Goal: Share content: Share content

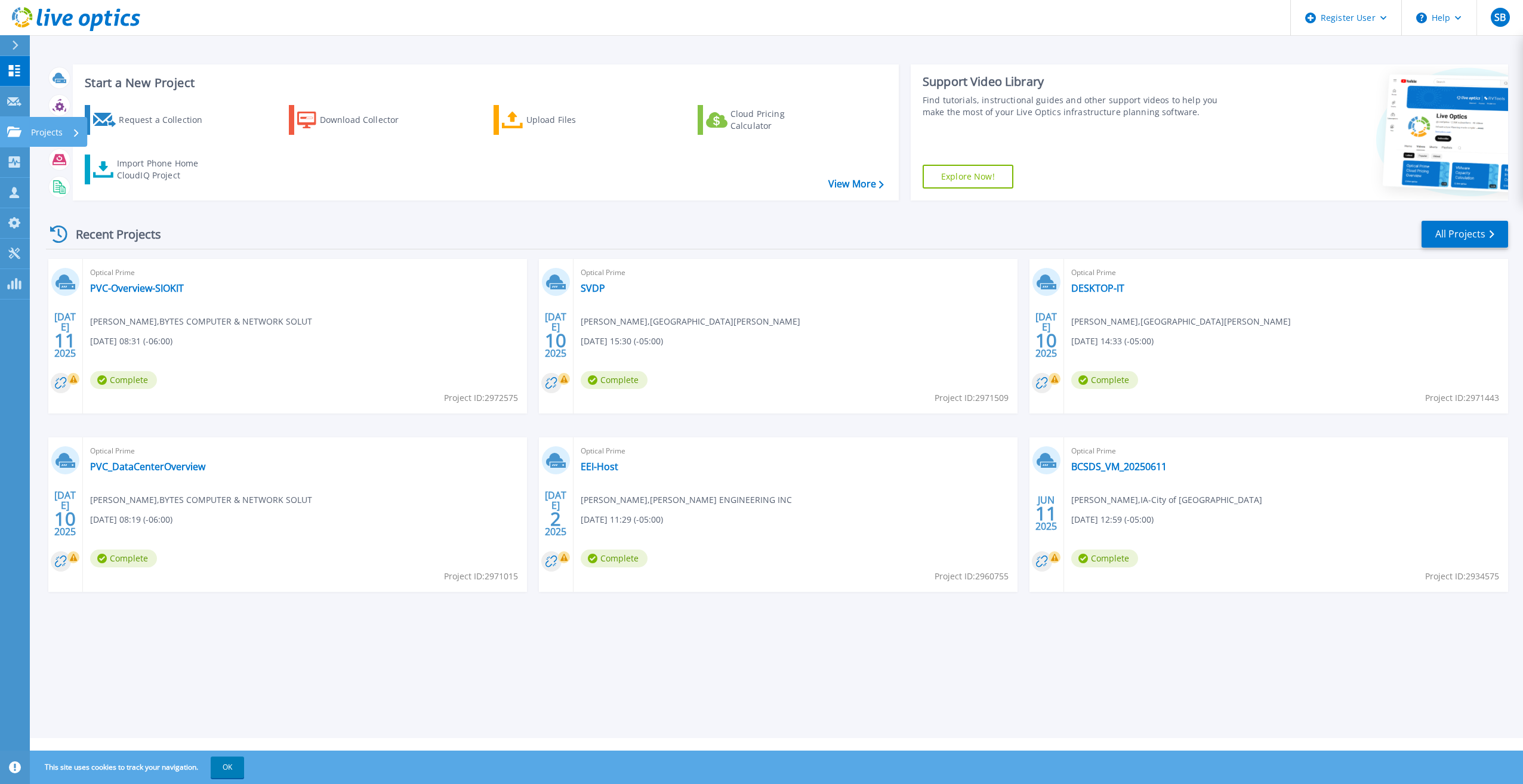
drag, startPoint x: 18, startPoint y: 128, endPoint x: 20, endPoint y: 144, distance: 16.1
click at [18, 128] on icon at bounding box center [14, 131] width 14 height 10
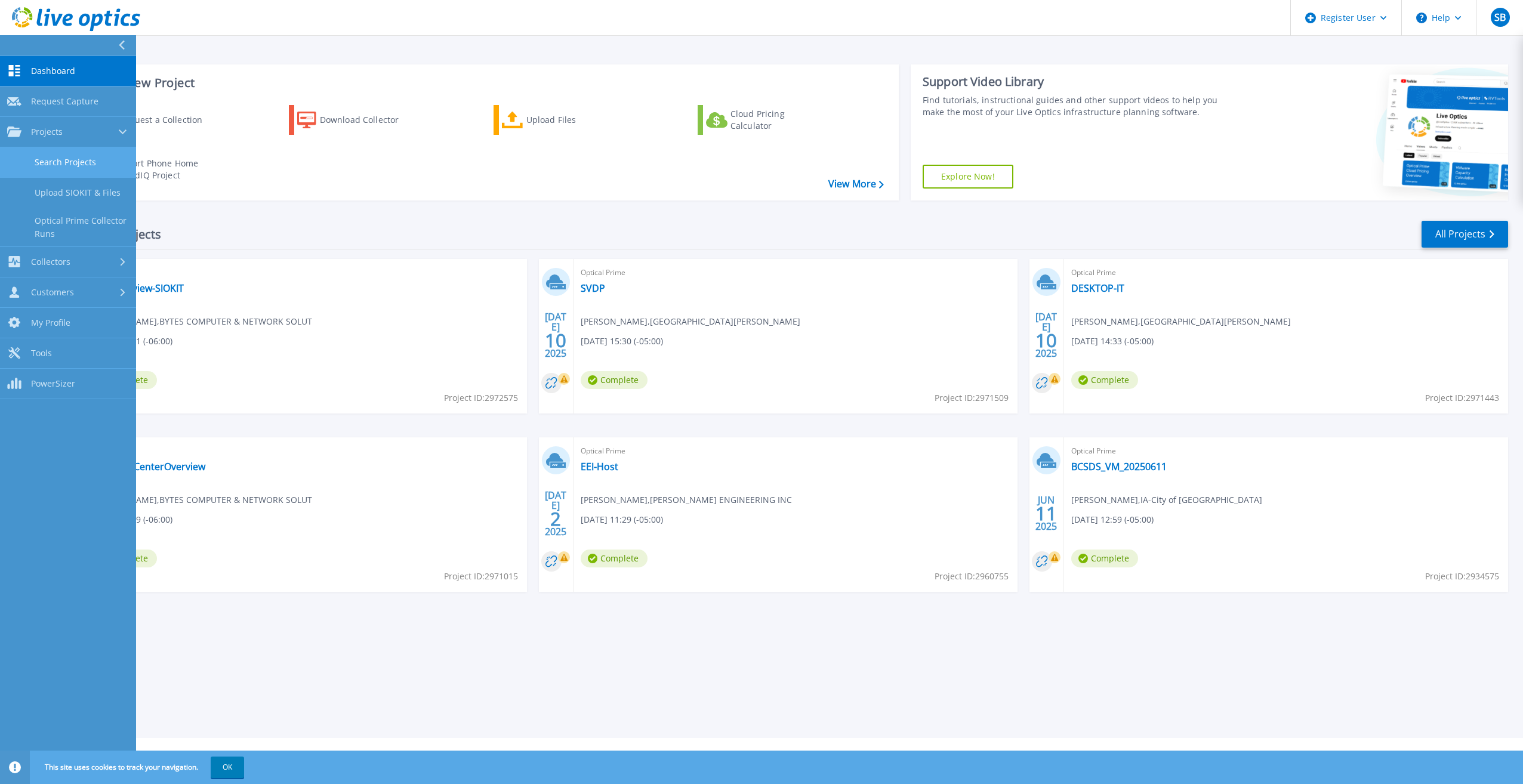
click at [42, 161] on link "Search Projects" at bounding box center [68, 162] width 136 height 30
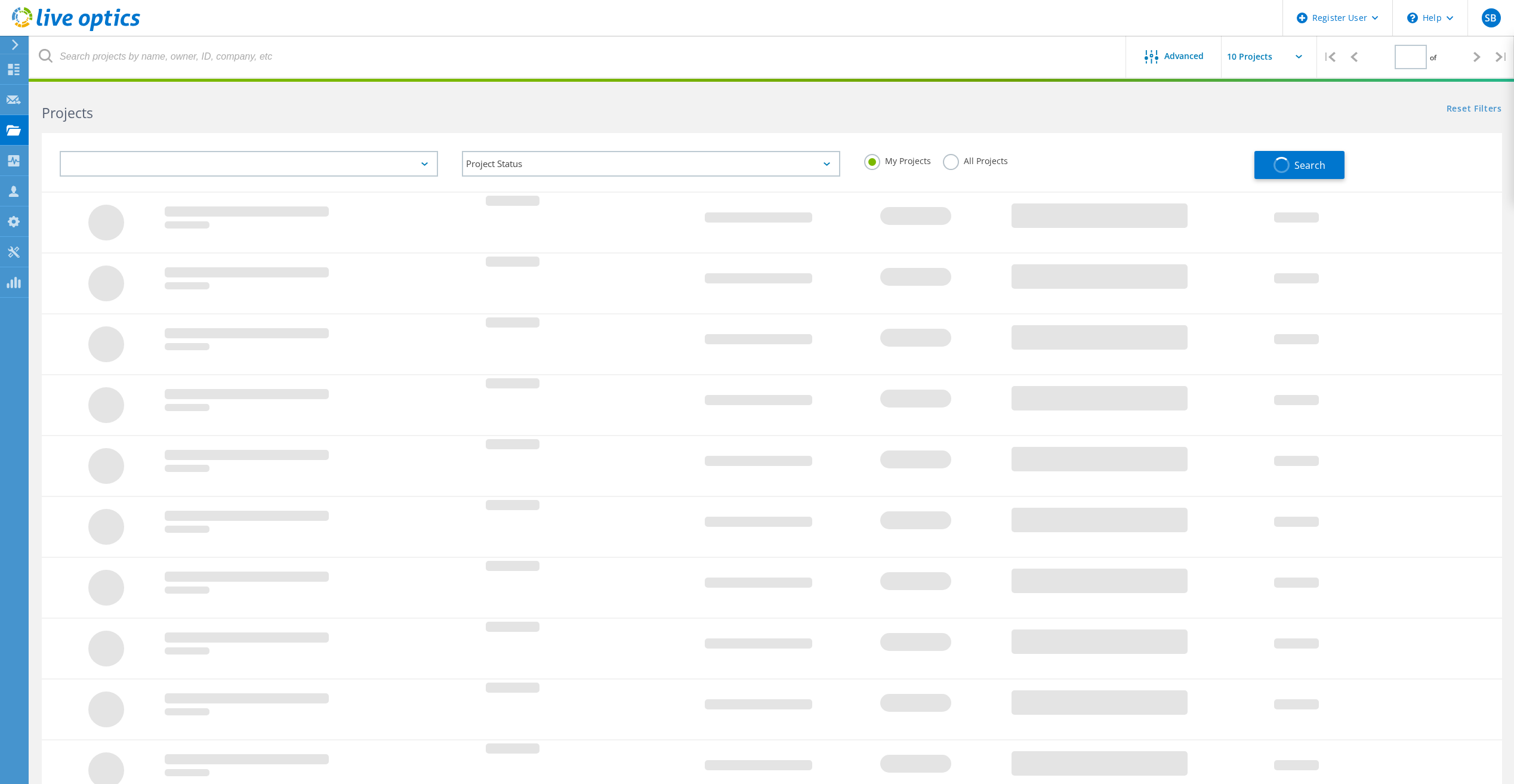
type input "1"
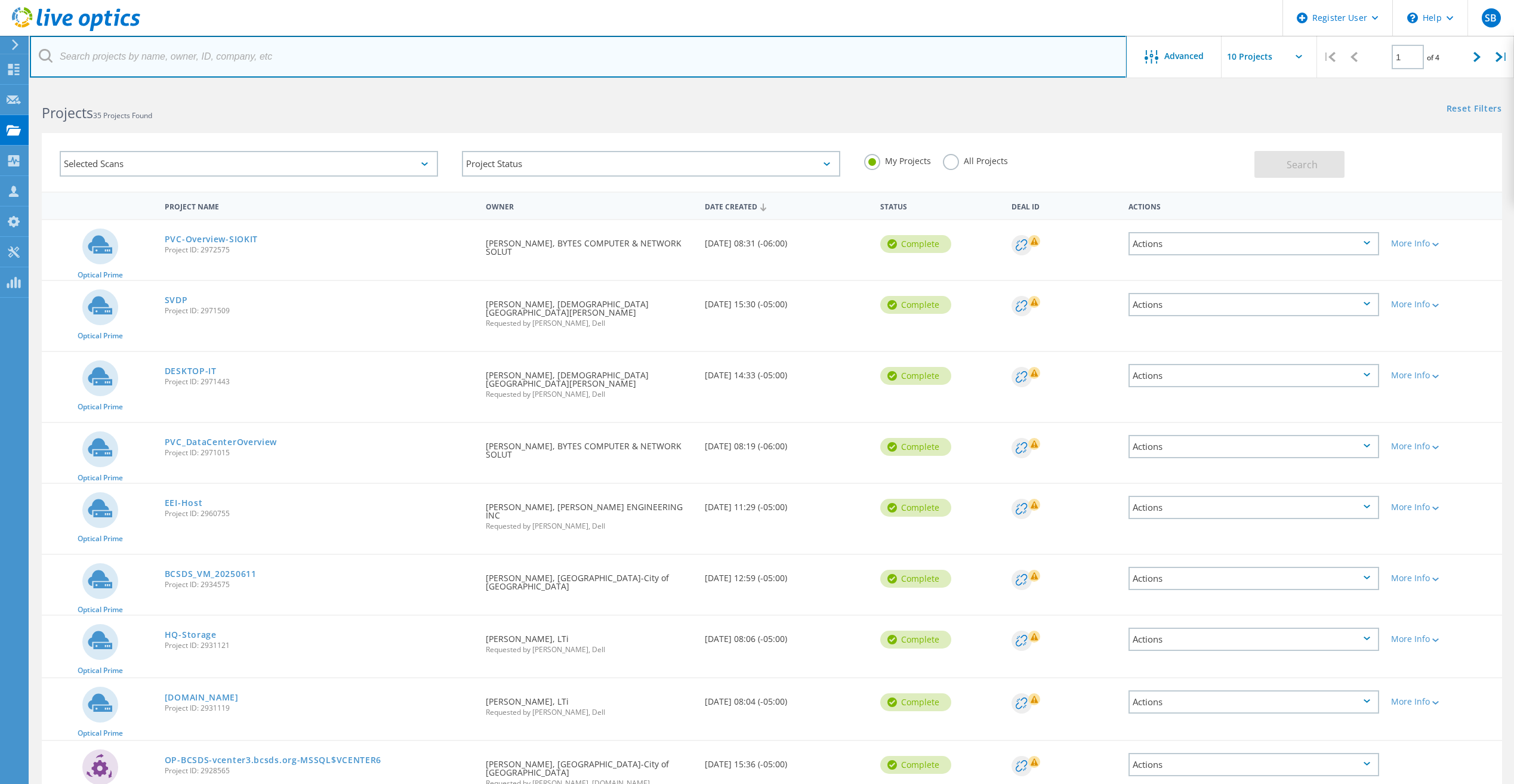
click at [142, 52] on input "text" at bounding box center [578, 57] width 1097 height 42
type input "[PERSON_NAME]"
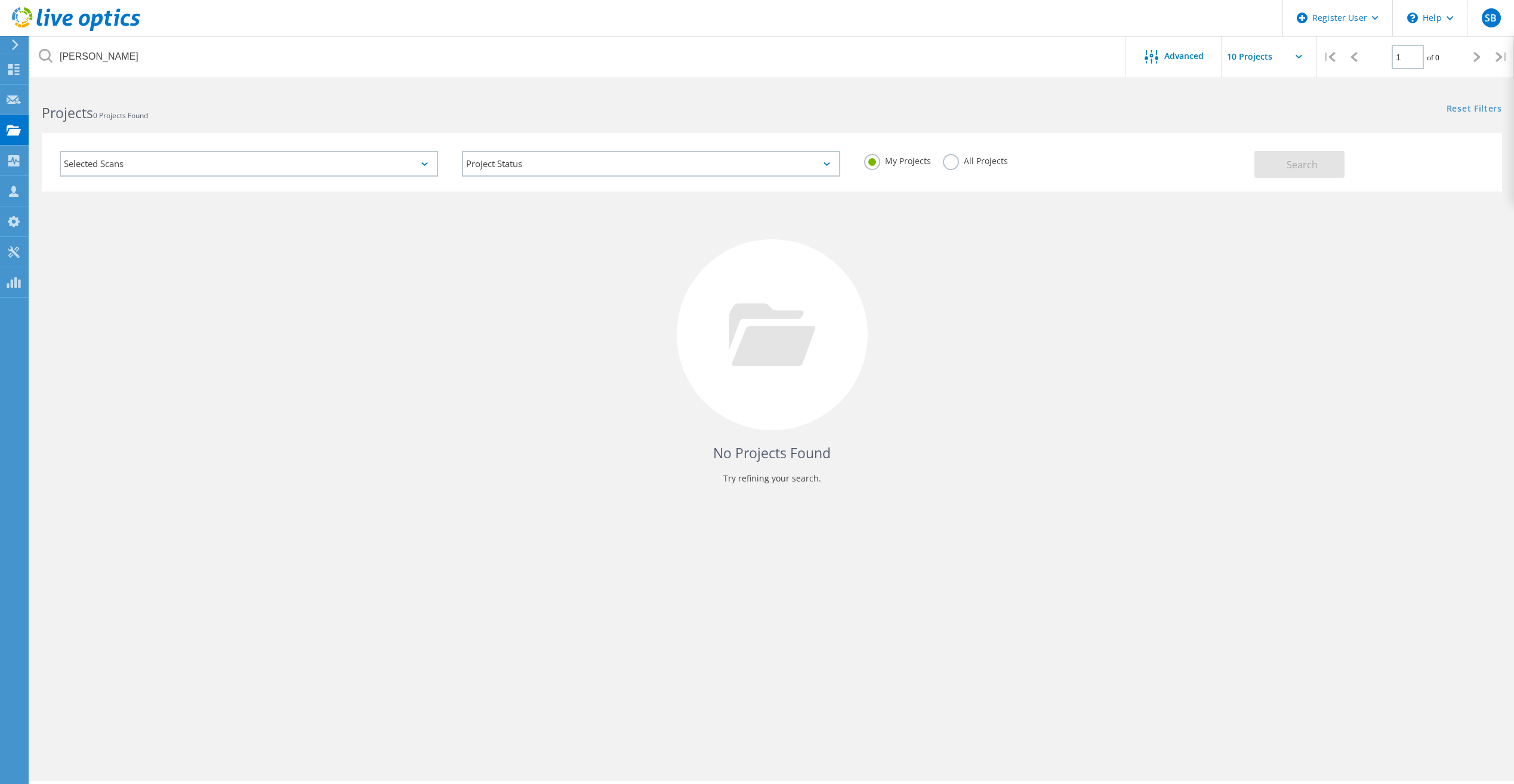
click at [954, 163] on label "All Projects" at bounding box center [974, 160] width 65 height 11
click at [0, 0] on input "All Projects" at bounding box center [0, 0] width 0 height 0
click at [1261, 163] on button "Search" at bounding box center [1299, 165] width 90 height 27
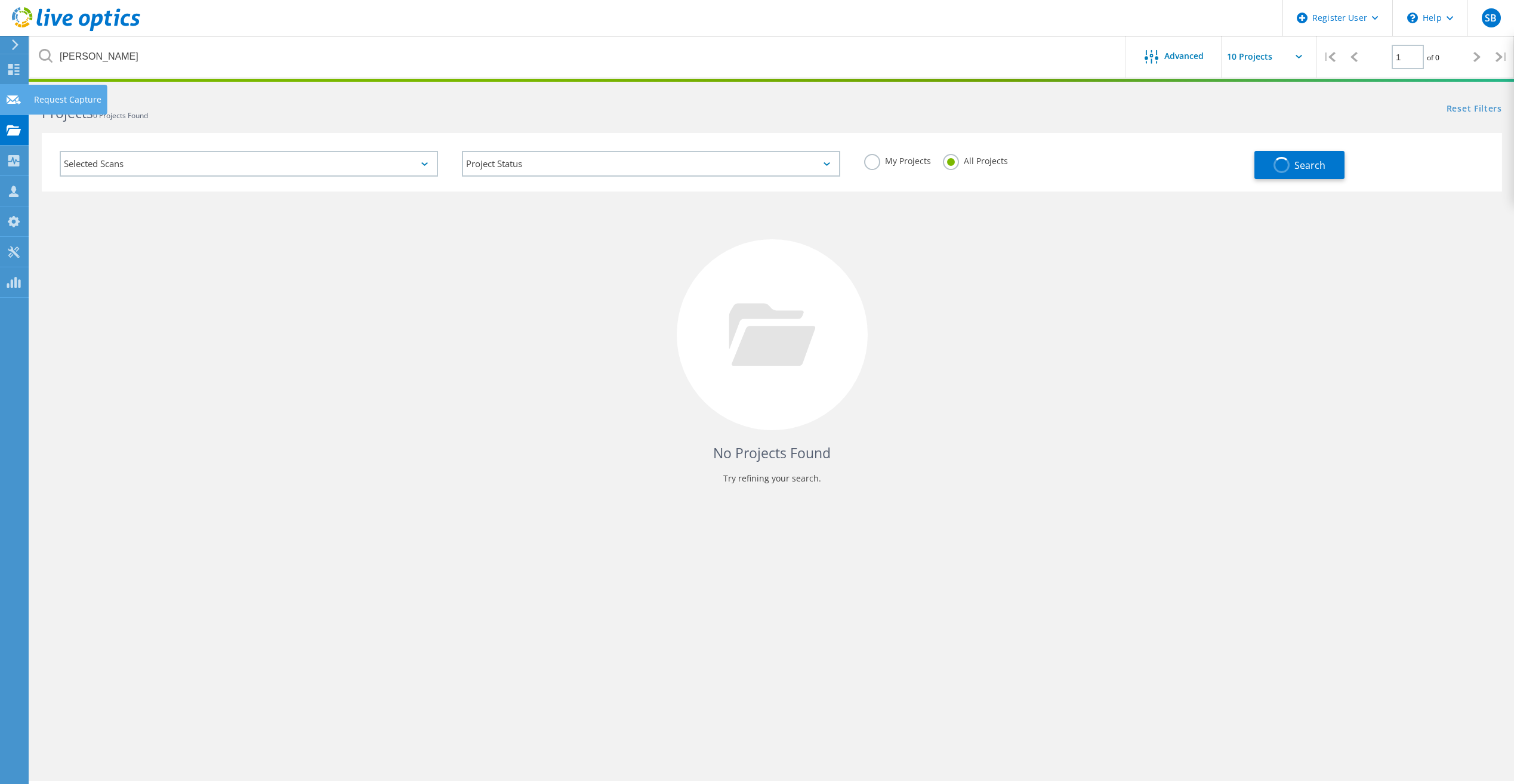
click at [8, 101] on icon at bounding box center [14, 100] width 14 height 11
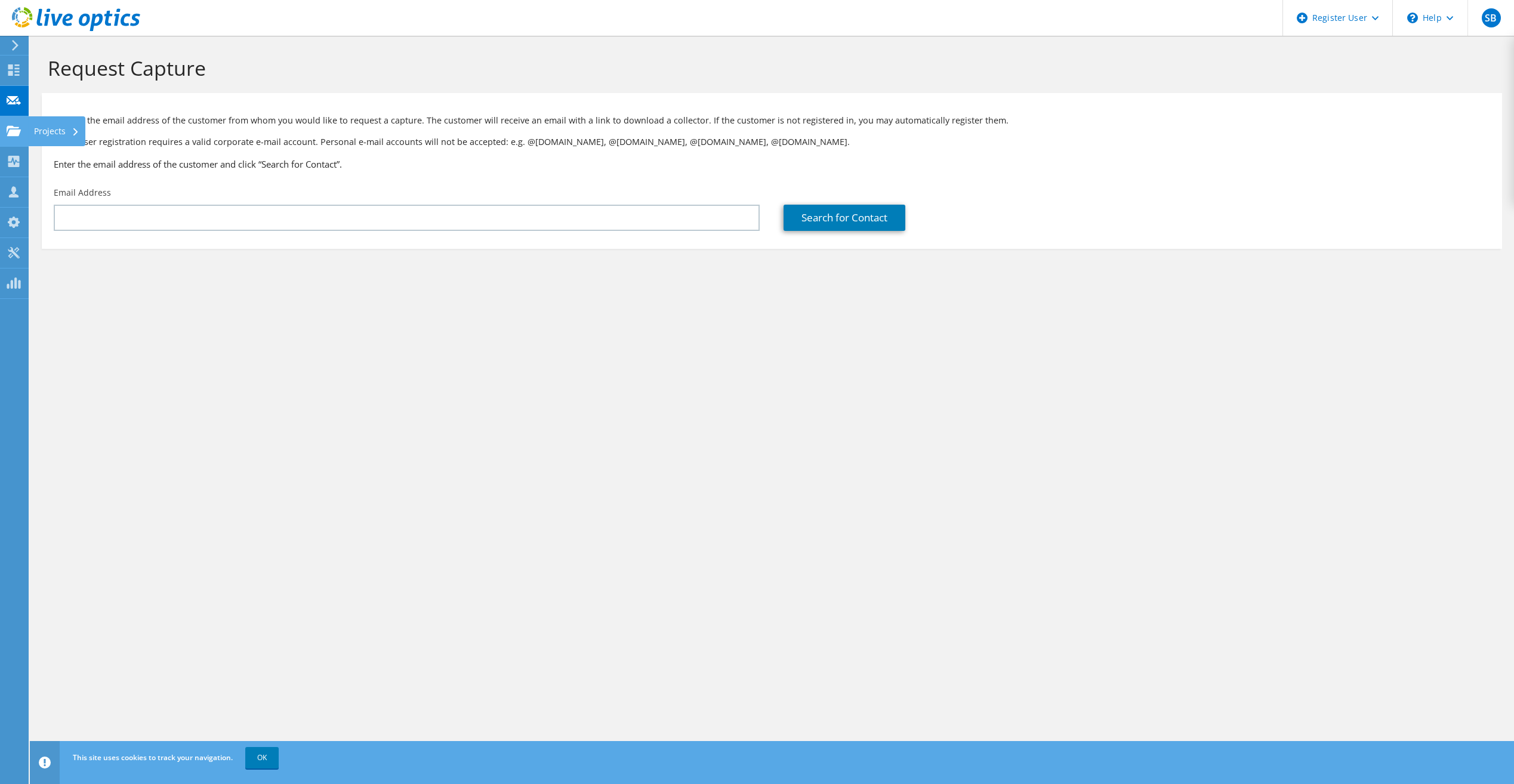
click at [8, 130] on icon at bounding box center [14, 131] width 14 height 11
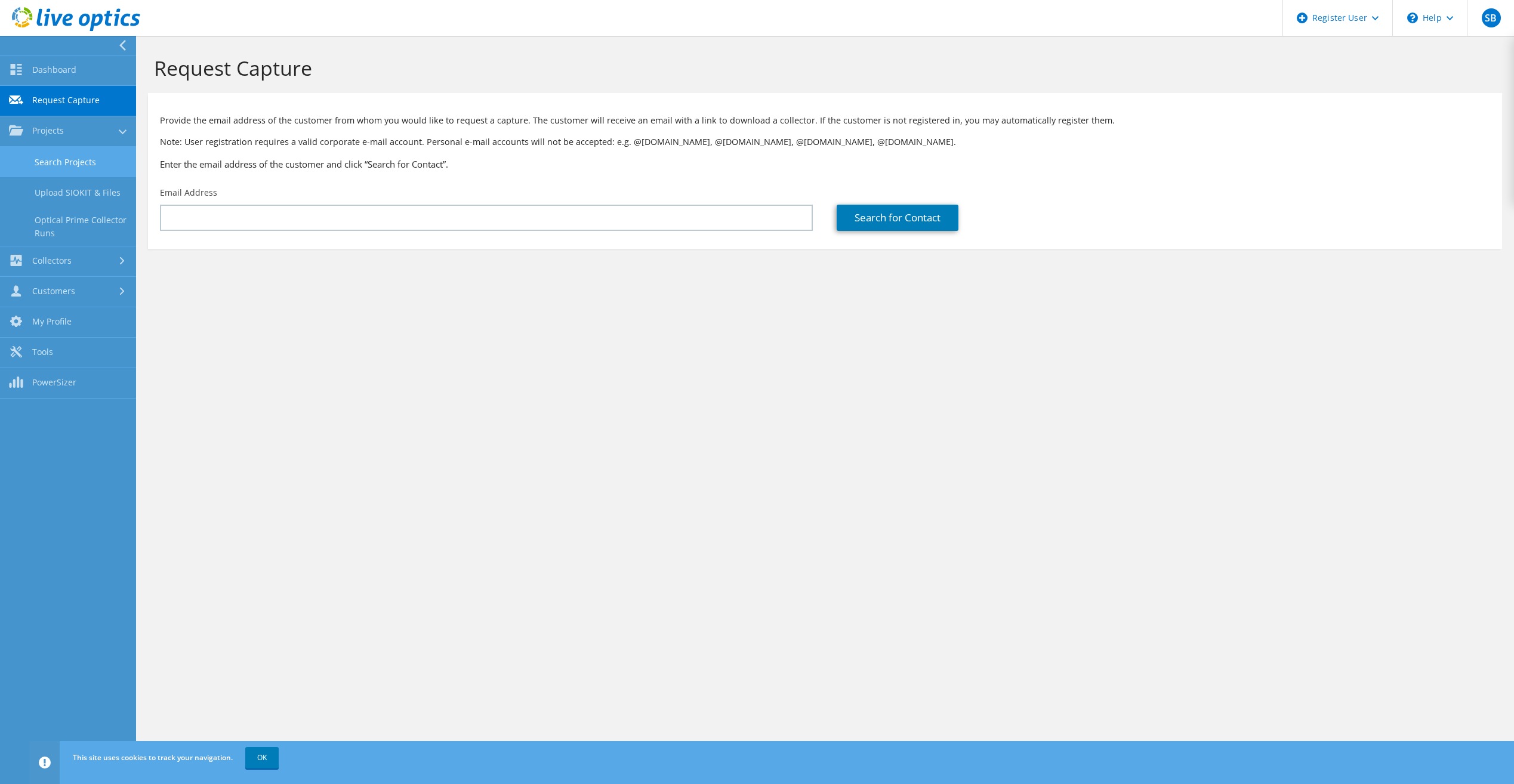
click at [64, 164] on link "Search Projects" at bounding box center [68, 162] width 136 height 30
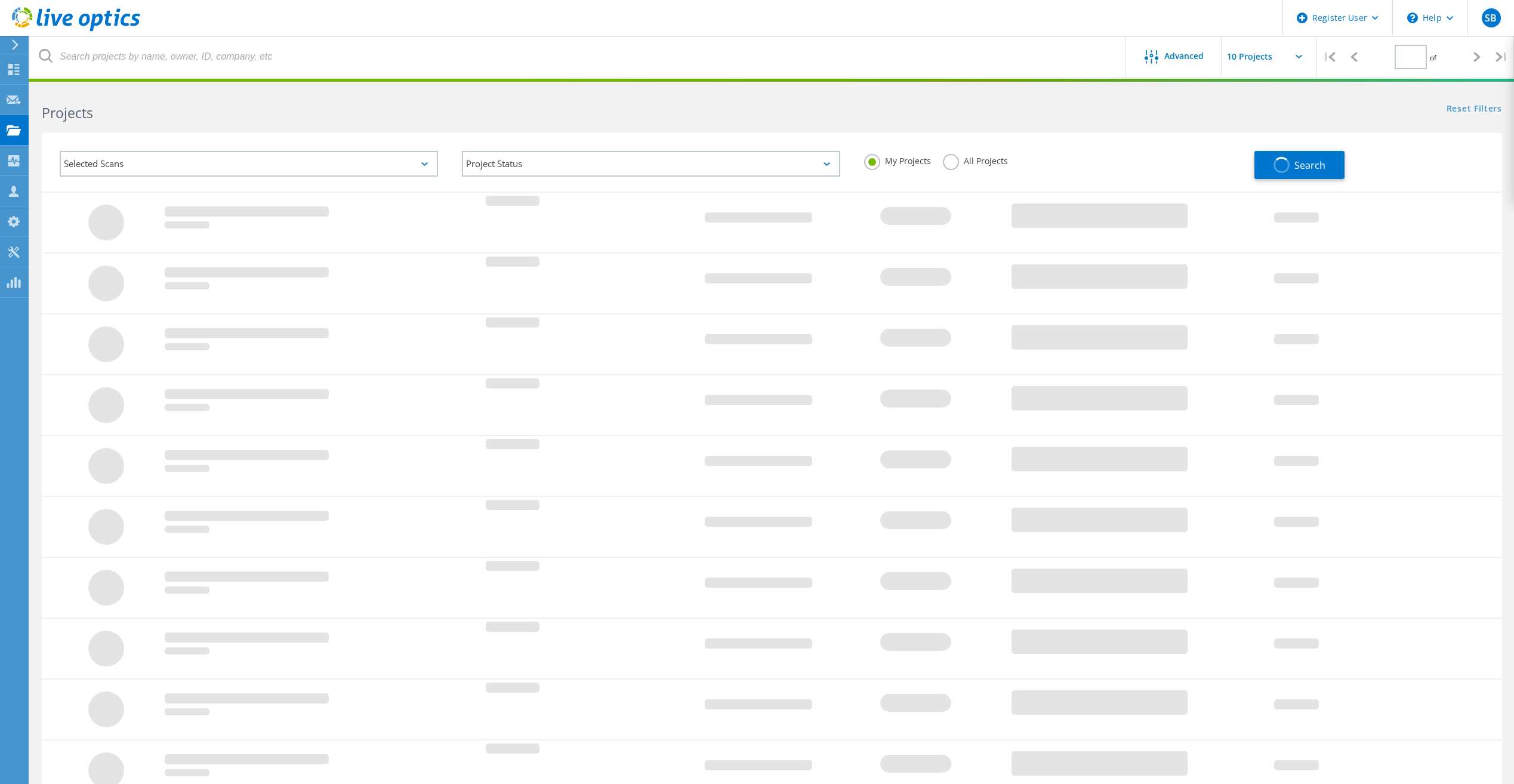
type input "1"
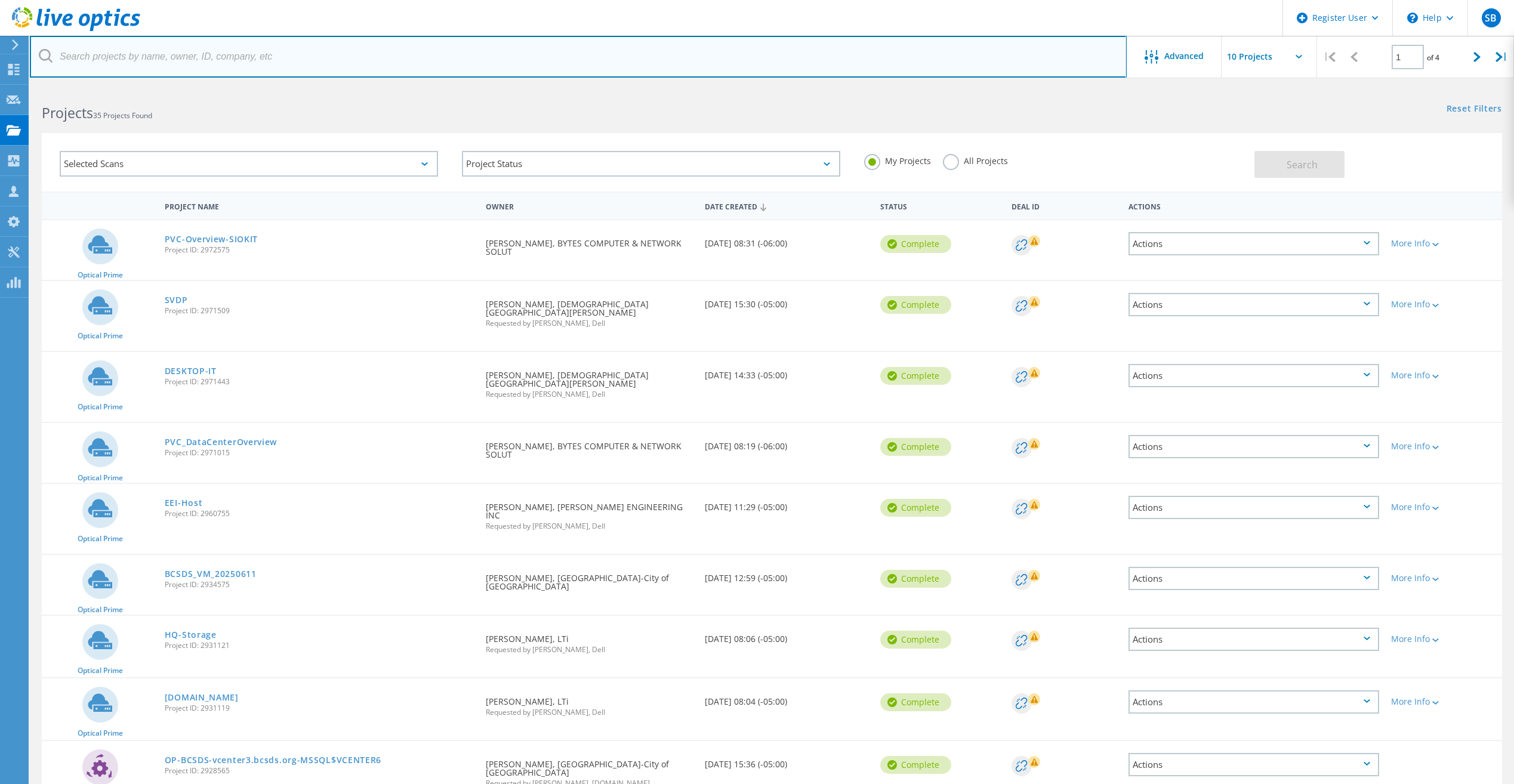
click at [116, 50] on input "text" at bounding box center [578, 57] width 1097 height 42
paste input "[PERSON_NAME] <[EMAIL_ADDRESS][DOMAIN_NAME]>"
click at [124, 56] on input "[PERSON_NAME] <[EMAIL_ADDRESS][DOMAIN_NAME]" at bounding box center [578, 57] width 1097 height 42
type input "[EMAIL_ADDRESS][DOMAIN_NAME]"
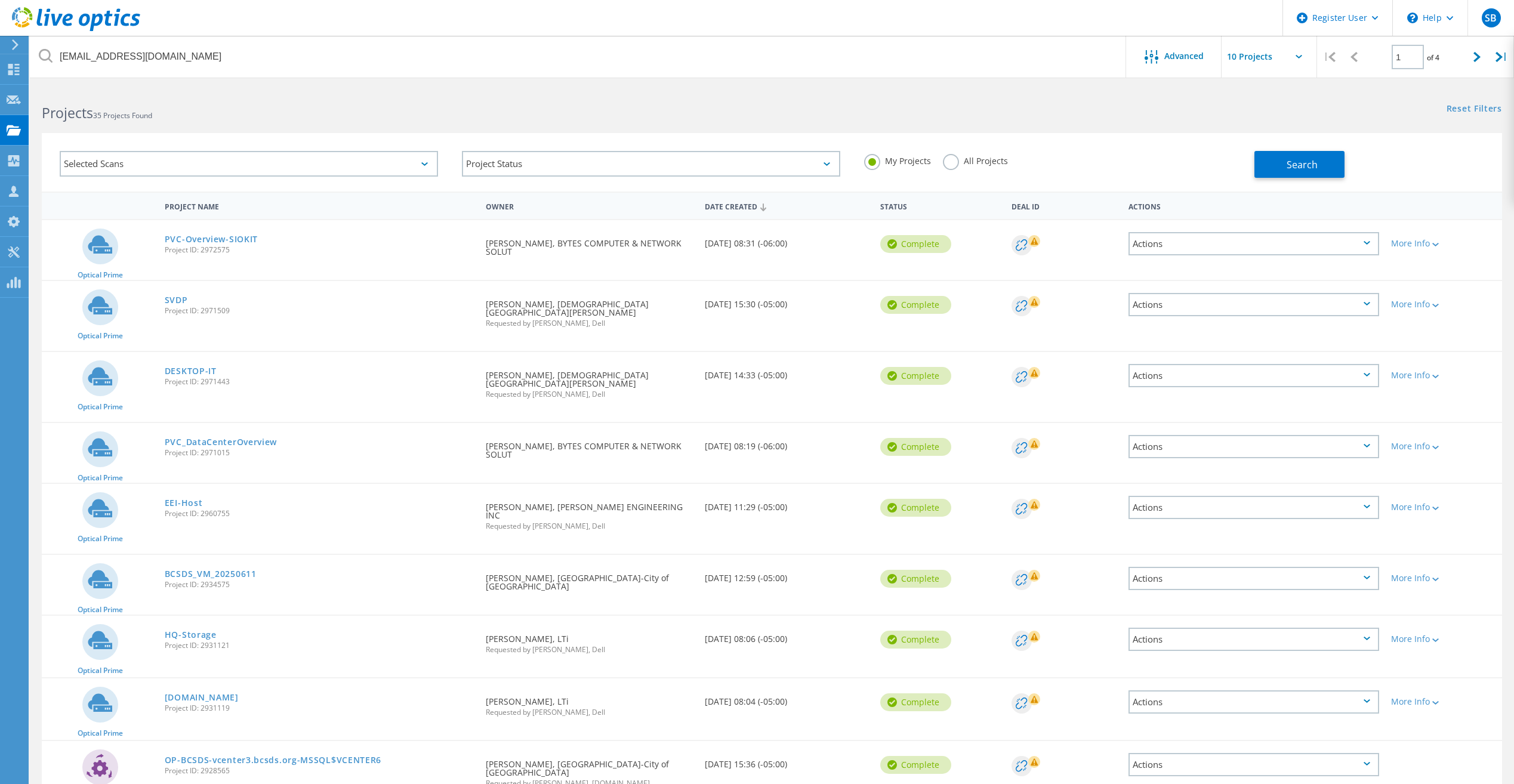
click at [949, 159] on label "All Projects" at bounding box center [974, 160] width 65 height 11
click at [0, 0] on input "All Projects" at bounding box center [0, 0] width 0 height 0
click at [1309, 168] on span "Search" at bounding box center [1301, 165] width 31 height 13
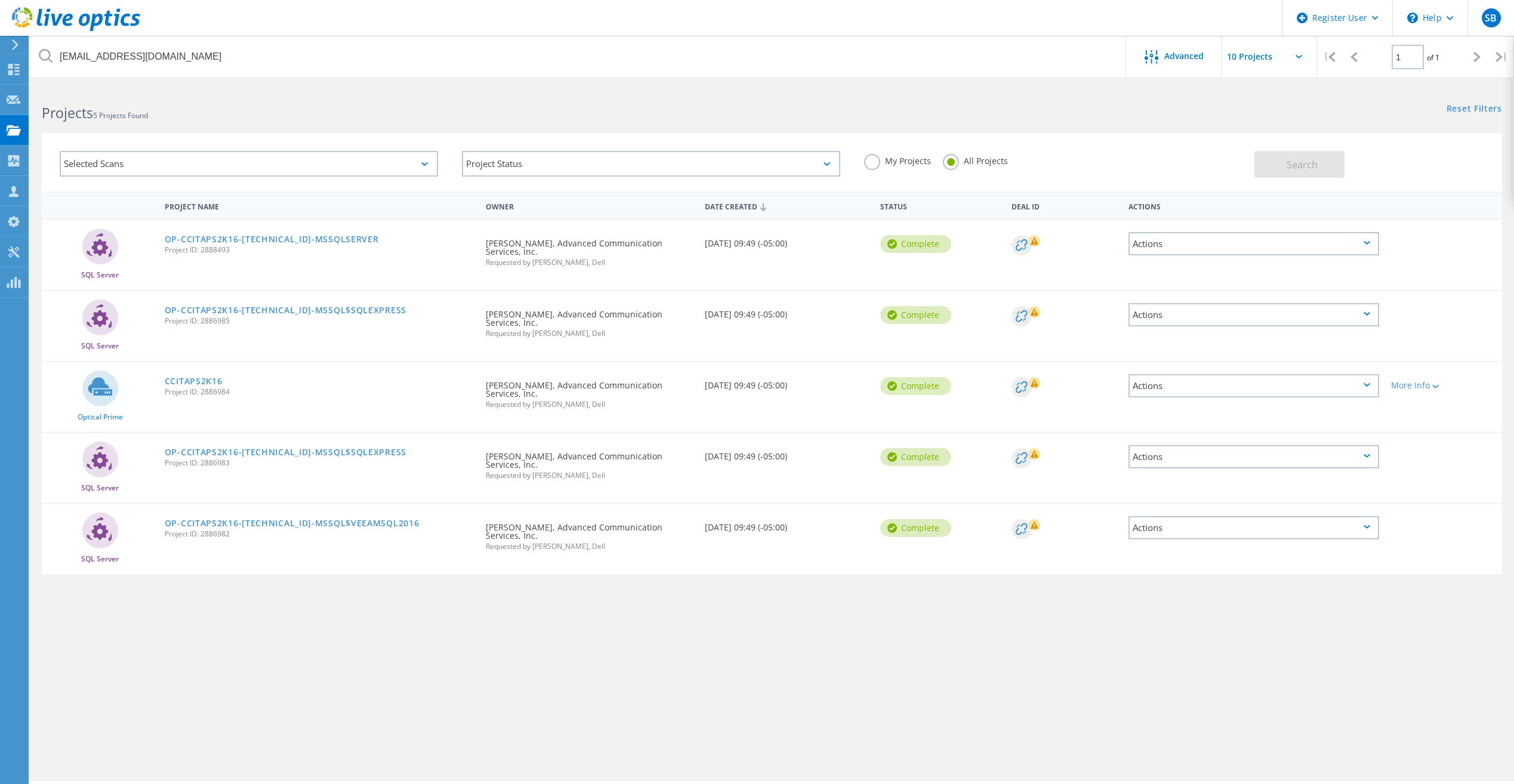
click at [1189, 384] on div "Actions" at bounding box center [1254, 385] width 251 height 23
click at [1183, 395] on div "Share" at bounding box center [1253, 395] width 249 height 18
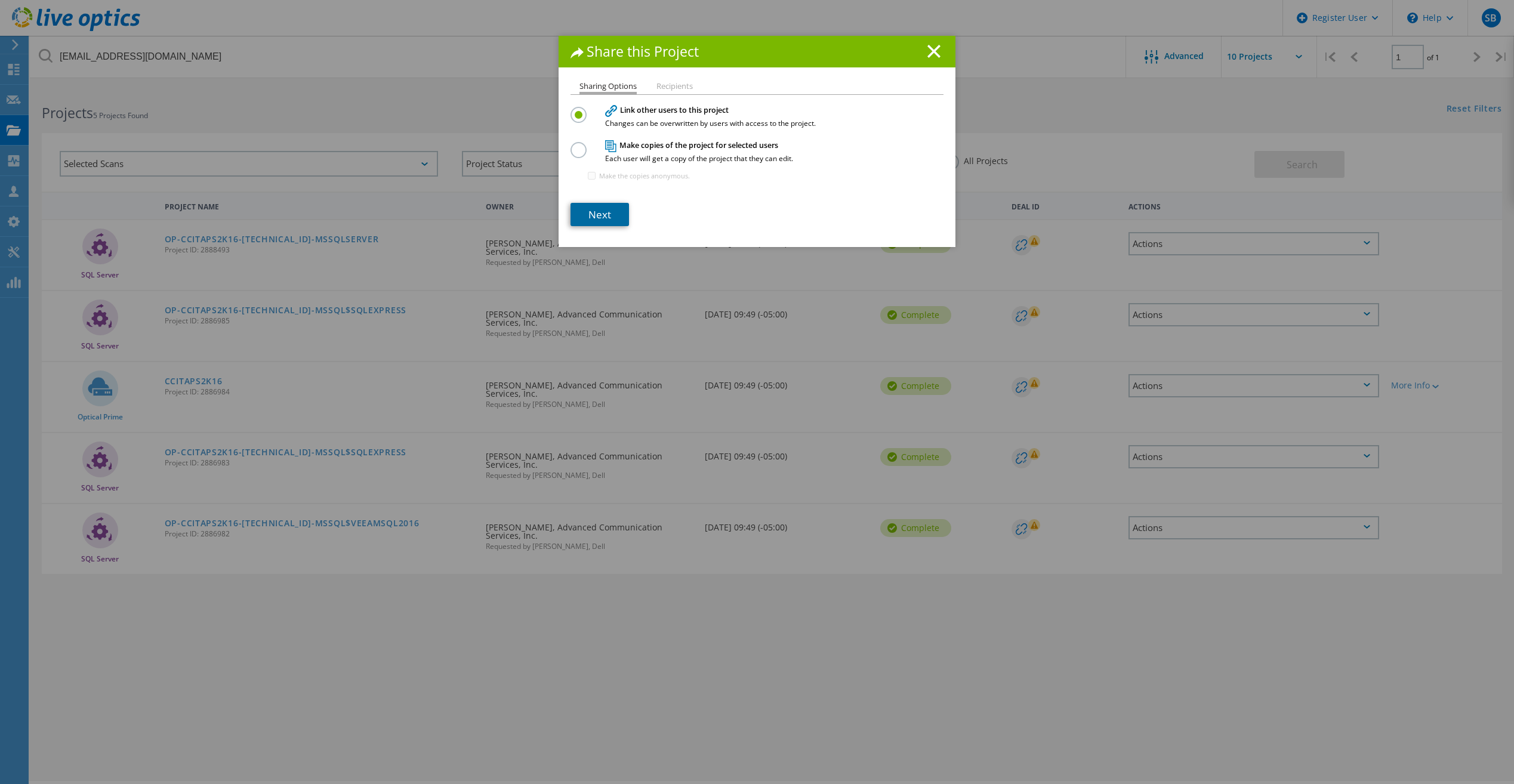
click at [608, 210] on link "Next" at bounding box center [600, 214] width 58 height 23
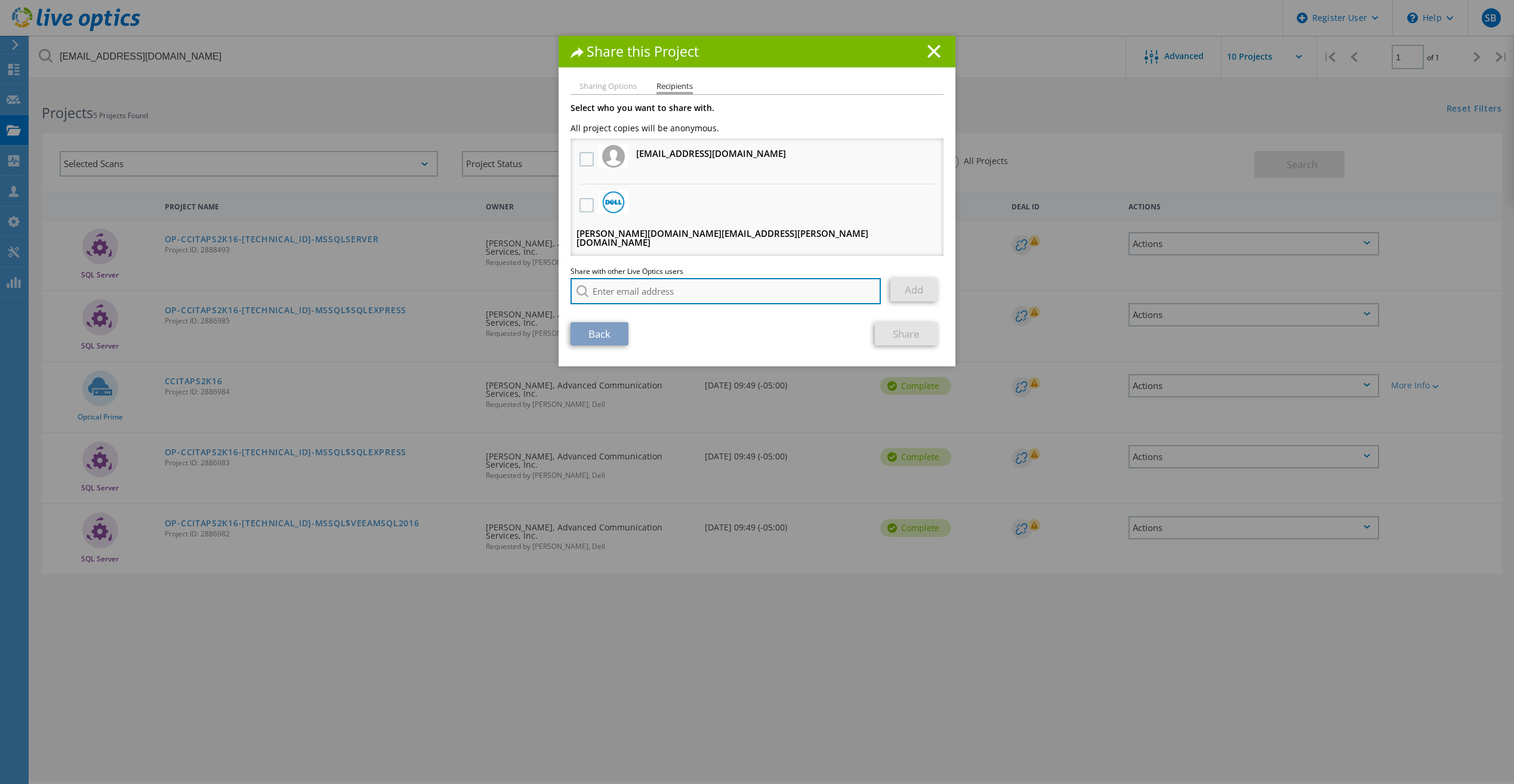
click at [613, 278] on input "search" at bounding box center [726, 291] width 310 height 26
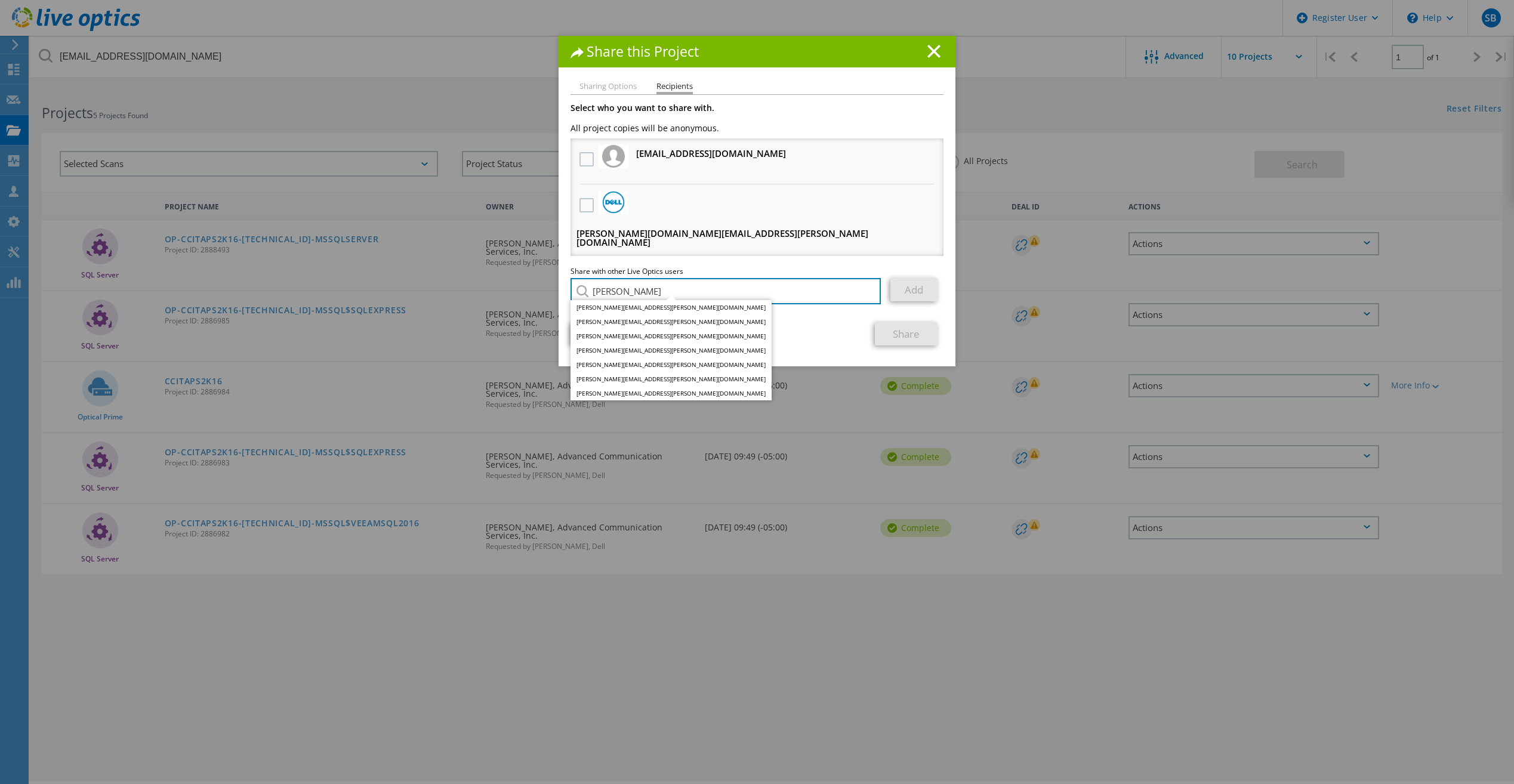
type input "erin"
click at [639, 278] on input "erin" at bounding box center [726, 291] width 310 height 26
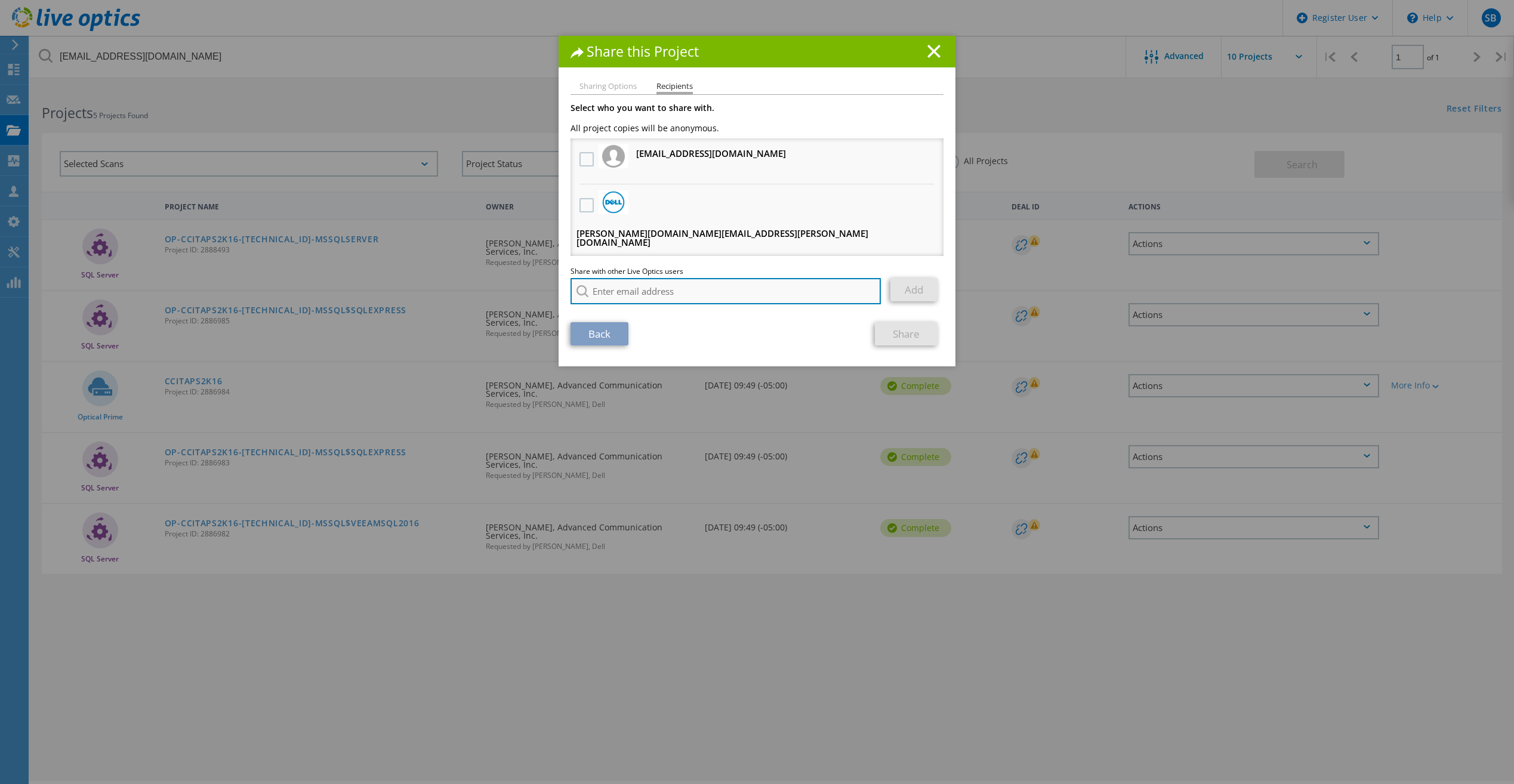
paste input "Erin.M@dell.com"
type input "Erin.M@dell.com"
click at [639, 300] on li "Erin.M@dell.com" at bounding box center [647, 307] width 154 height 14
click at [900, 278] on link "Add" at bounding box center [914, 289] width 47 height 23
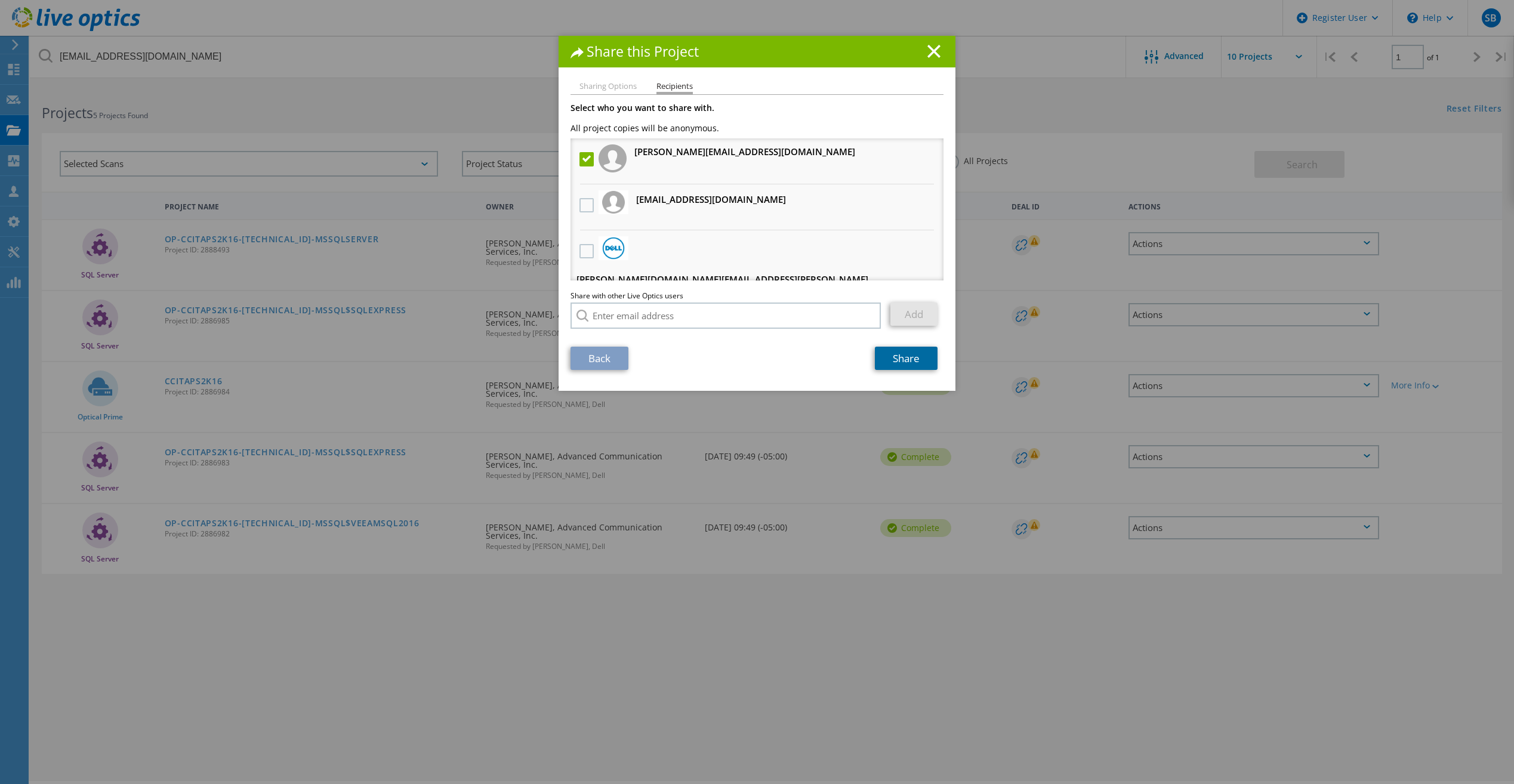
click at [909, 352] on link "Share" at bounding box center [906, 358] width 62 height 23
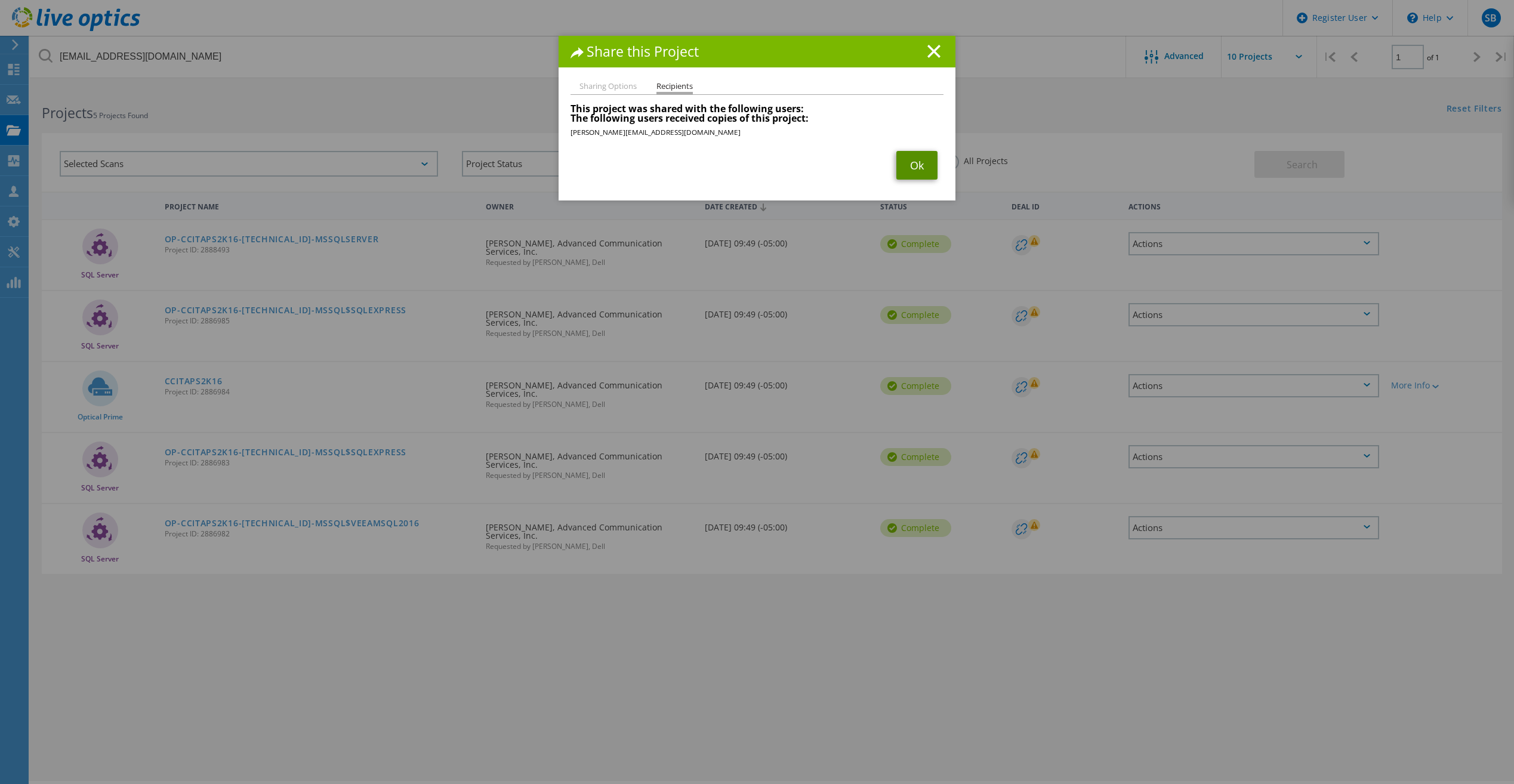
click at [903, 169] on link "Ok" at bounding box center [917, 165] width 42 height 29
